Goal: Navigation & Orientation: Find specific page/section

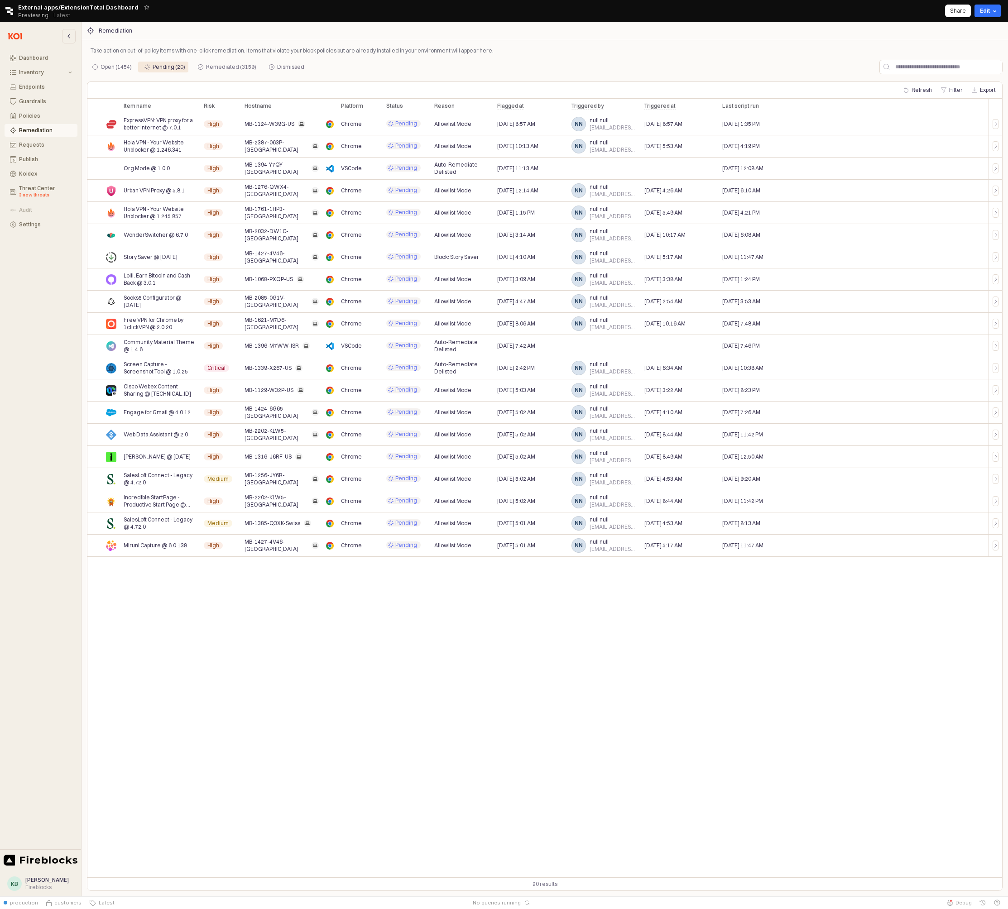
click at [406, 77] on div "Open (1454) Pending (20) Remediated (3159) Dismissed" at bounding box center [544, 69] width 915 height 18
click at [510, 56] on div "Take action on out-of-policy items with one-click remediation. Items that viola…" at bounding box center [544, 468] width 915 height 846
click at [543, 56] on div "Take action on out-of-policy items with one-click remediation. Items that viola…" at bounding box center [544, 50] width 915 height 11
click at [694, 52] on p "Take action on out-of-policy items with one-click remediation. Items that viola…" at bounding box center [545, 51] width 908 height 8
click at [920, 726] on div "Item name Item name Risk Risk Hostname Hostname Platform Platform Status Status…" at bounding box center [544, 488] width 914 height 779
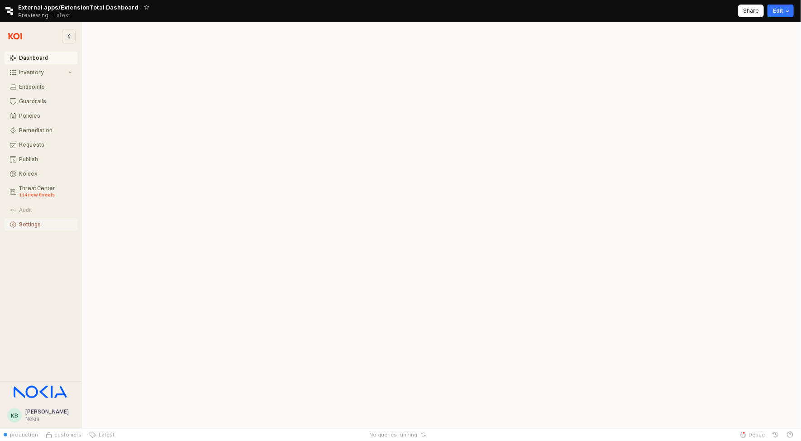
click at [23, 223] on div "Settings" at bounding box center [45, 224] width 53 height 6
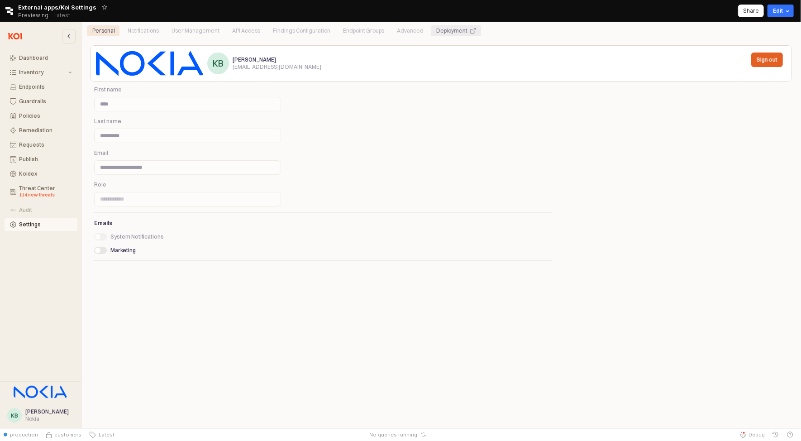
click at [451, 31] on div "Deployment" at bounding box center [451, 30] width 31 height 11
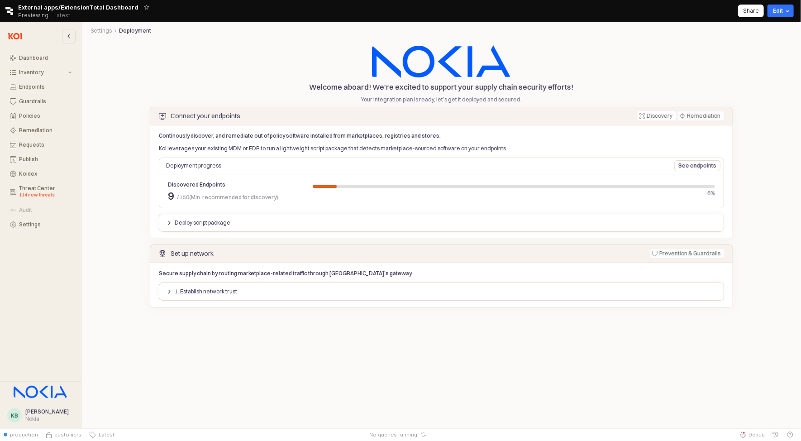
click at [723, 13] on div "Retool logo External apps/ExtensionTotal Dashboard Previewing Latest Share Edit" at bounding box center [400, 11] width 801 height 22
click at [9, 11] on icon "Retool logo" at bounding box center [9, 11] width 8 height 8
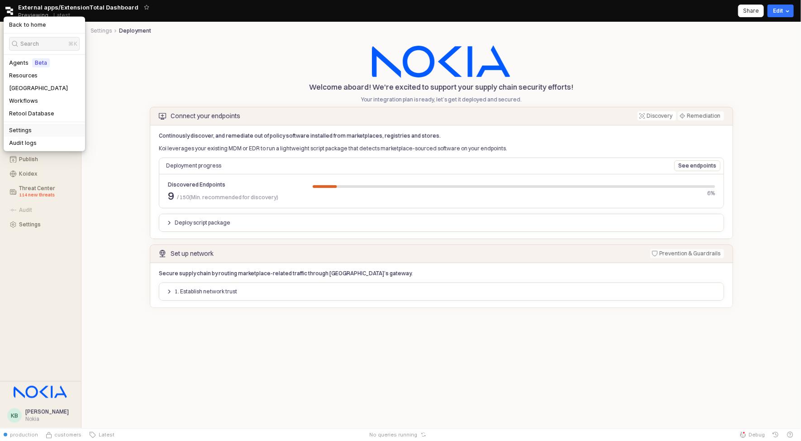
click at [14, 129] on h5 "Settings" at bounding box center [20, 130] width 23 height 7
click at [97, 187] on div "Settings Deployment Settings Deployment Welcome aboard! We're excited to suppor…" at bounding box center [441, 168] width 709 height 286
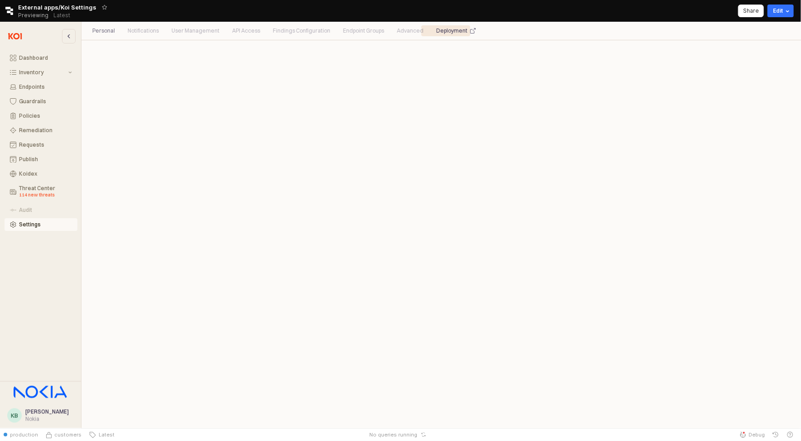
click at [10, 12] on icon "Retool logo" at bounding box center [9, 11] width 8 height 8
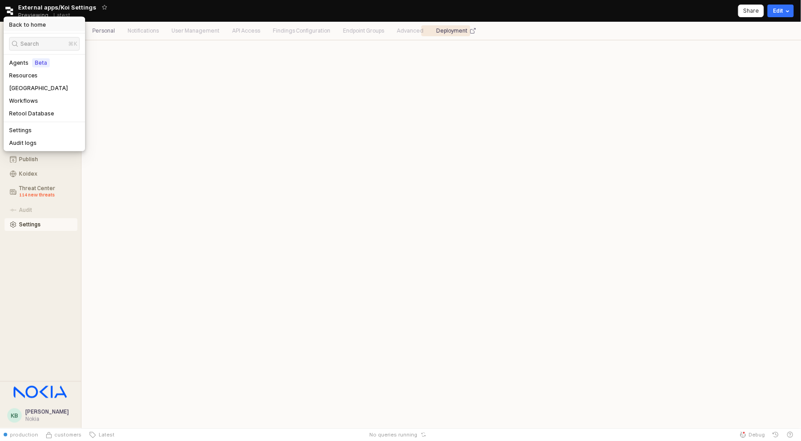
click at [36, 24] on h5 "Back to home" at bounding box center [27, 24] width 37 height 7
